Goal: Task Accomplishment & Management: Manage account settings

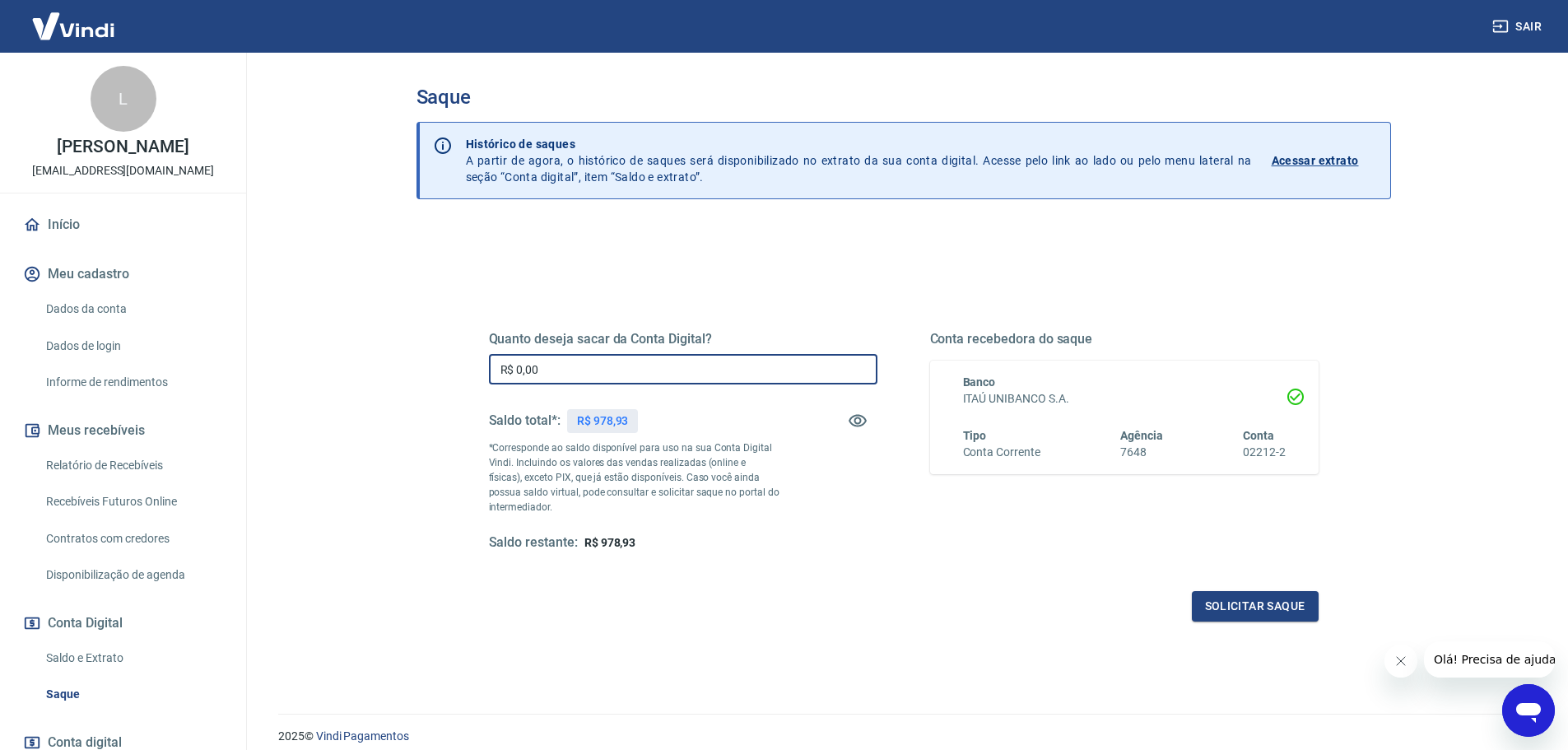
drag, startPoint x: 562, startPoint y: 362, endPoint x: 420, endPoint y: 357, distance: 142.1
click at [420, 357] on div "Quanto deseja sacar da Conta Digital? R$ 0,00 ​ Saldo total*: R$ 978,93 *Corres…" at bounding box center [904, 519] width 974 height 589
drag, startPoint x: 539, startPoint y: 361, endPoint x: 453, endPoint y: 362, distance: 86.0
click at [453, 362] on div "Quanto deseja sacar da Conta Digital? R$ 9,78 ​ Saldo total*: R$ 978,93 *Corres…" at bounding box center [904, 449] width 909 height 383
drag, startPoint x: 547, startPoint y: 376, endPoint x: 286, endPoint y: 383, distance: 261.1
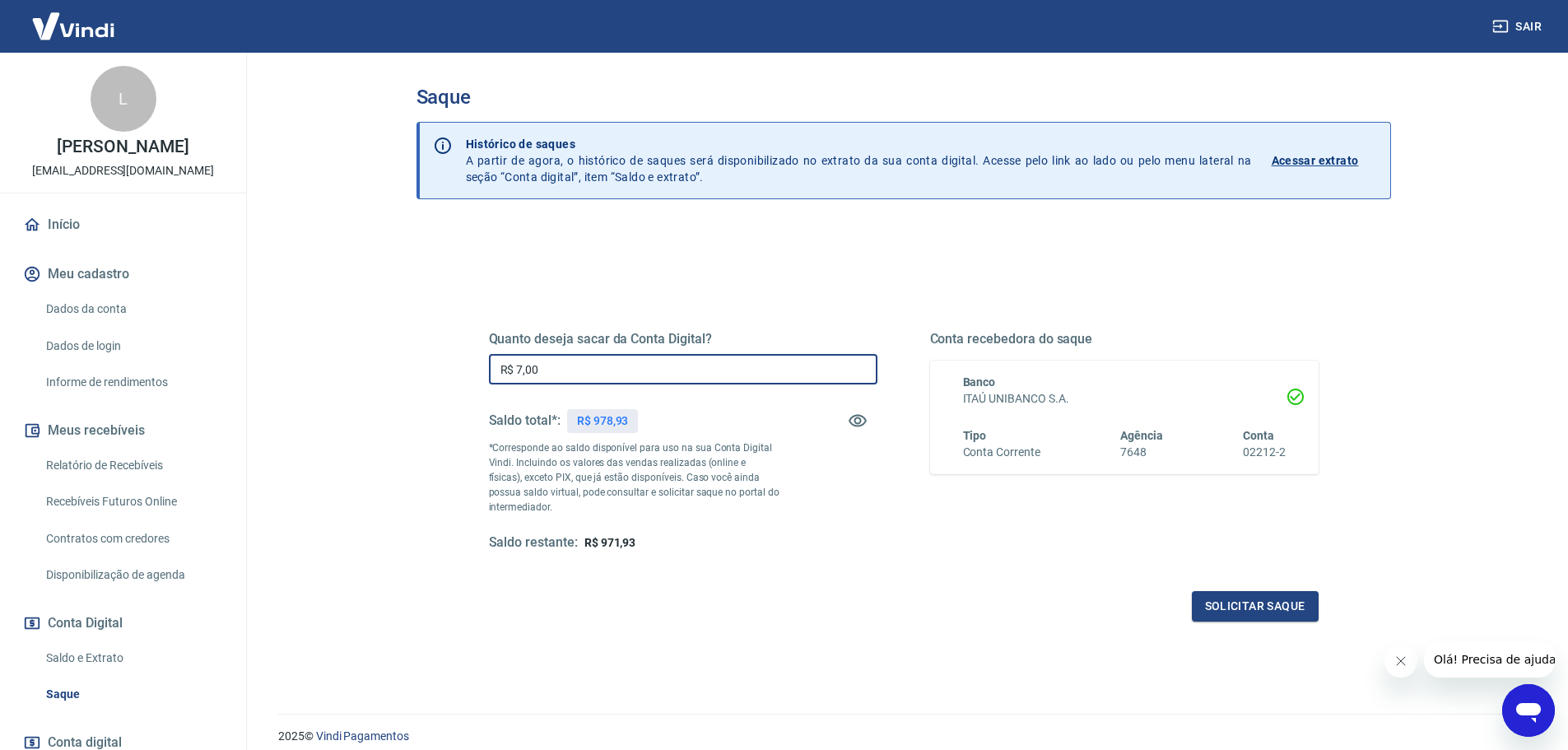
click at [286, 383] on main "Saque Histórico de saques A partir de agora, o histórico de saques será disponi…" at bounding box center [903, 401] width 1330 height 697
type input "R$ 800,00"
click at [1230, 597] on button "Solicitar saque" at bounding box center [1255, 606] width 127 height 30
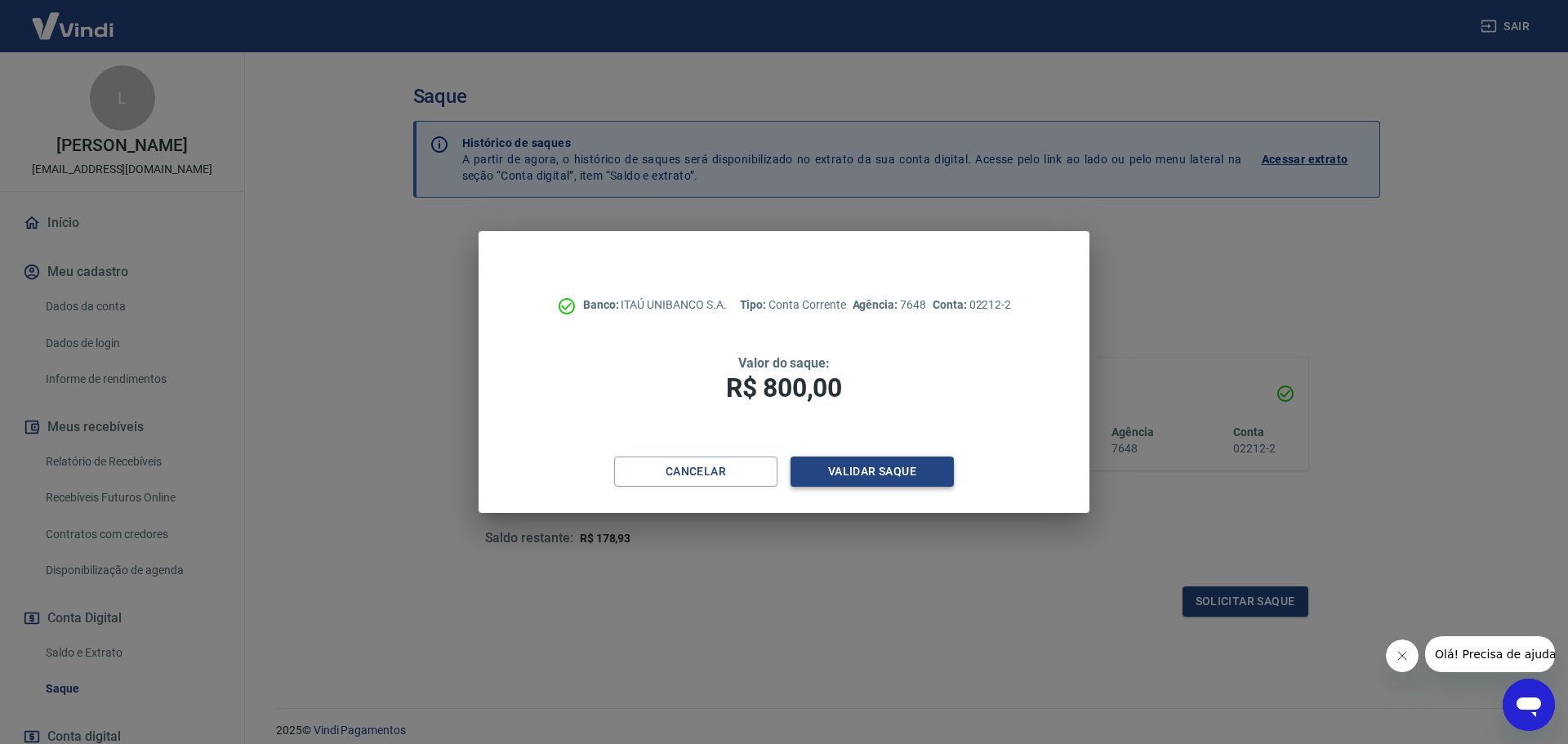
click at [897, 460] on button "Validar saque" at bounding box center [872, 471] width 164 height 30
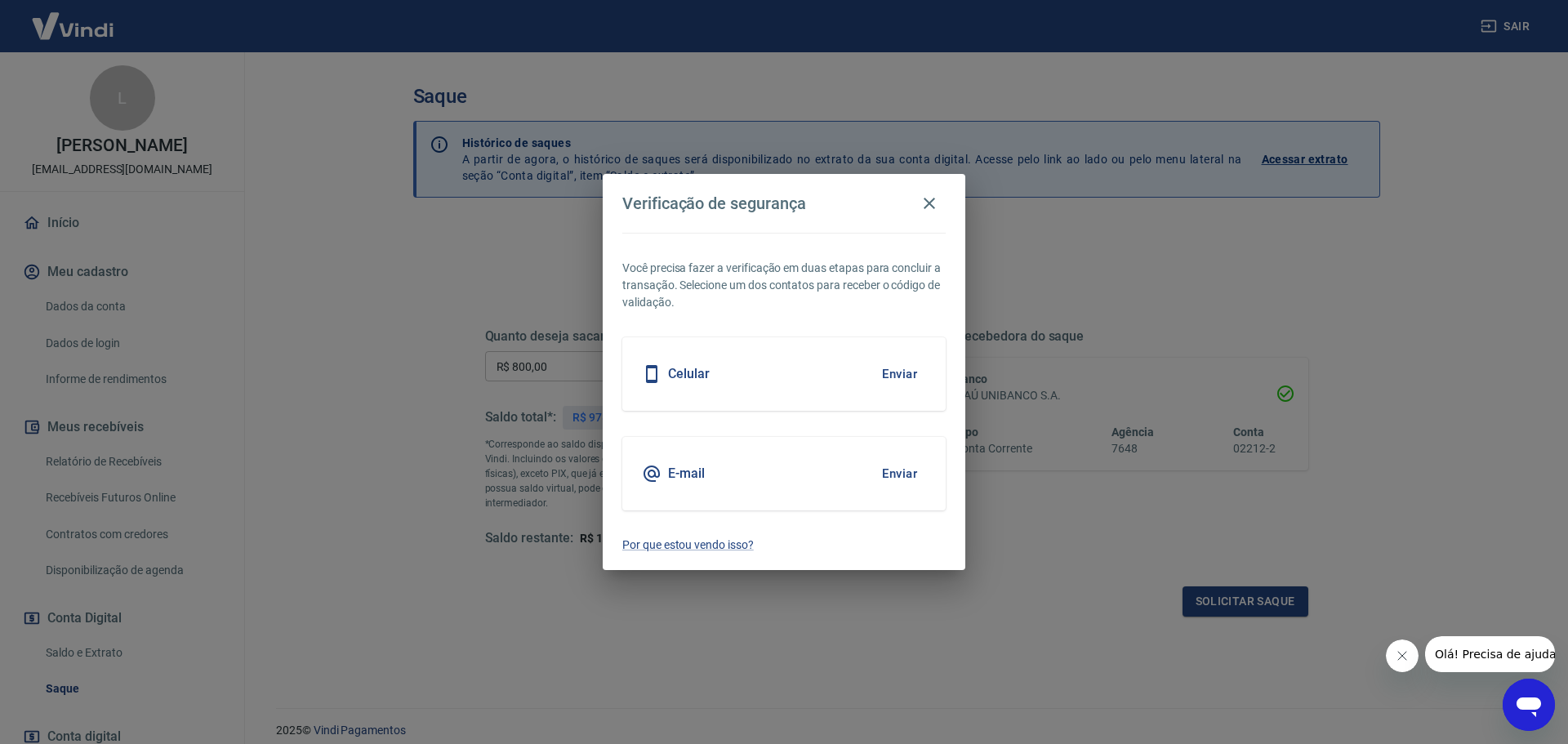
click at [878, 377] on button "Enviar" at bounding box center [899, 374] width 53 height 35
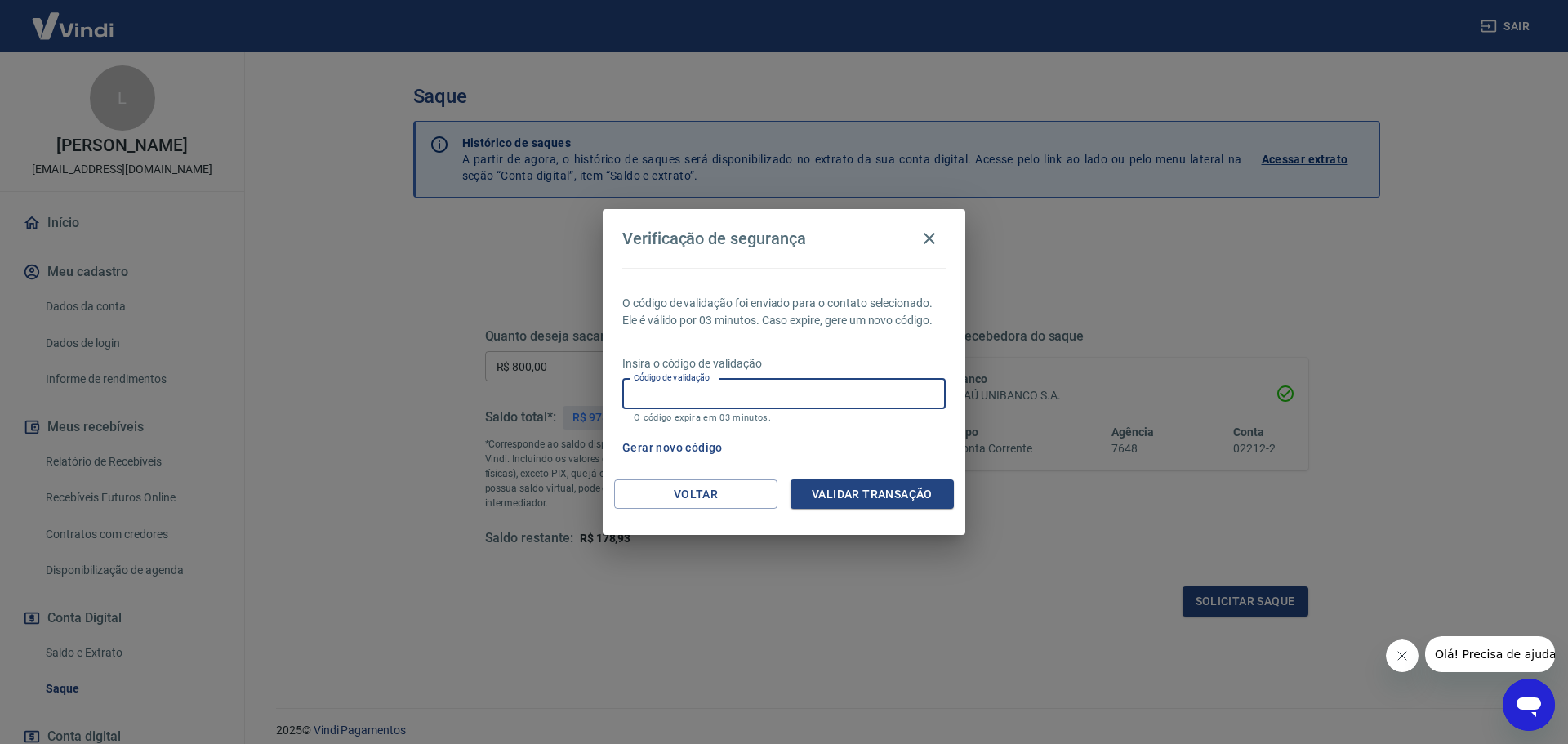
click at [740, 400] on input "Código de validação" at bounding box center [784, 393] width 324 height 30
click at [709, 397] on input "Código de validação" at bounding box center [784, 393] width 324 height 30
type input "116234"
click at [853, 489] on button "Validar transação" at bounding box center [872, 494] width 164 height 30
